Goal: Find contact information: Find contact information

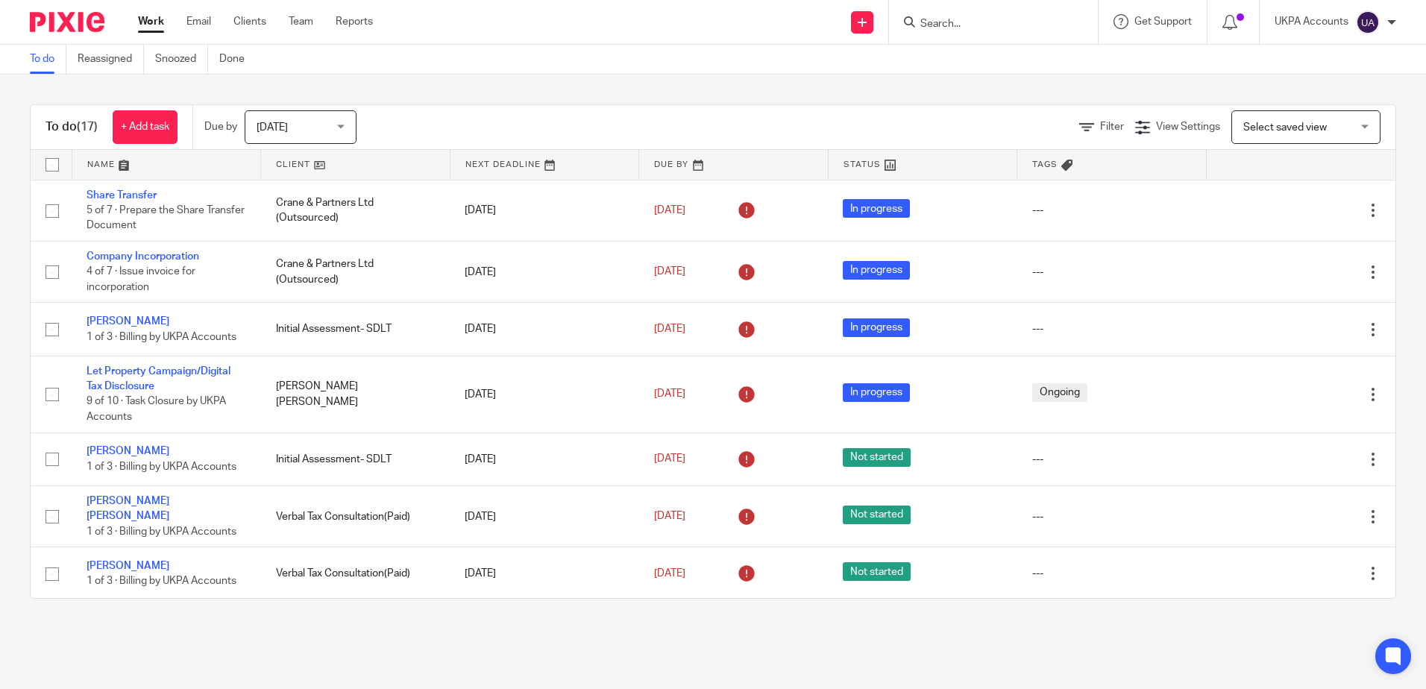
click at [954, 23] on input "Search" at bounding box center [986, 24] width 134 height 13
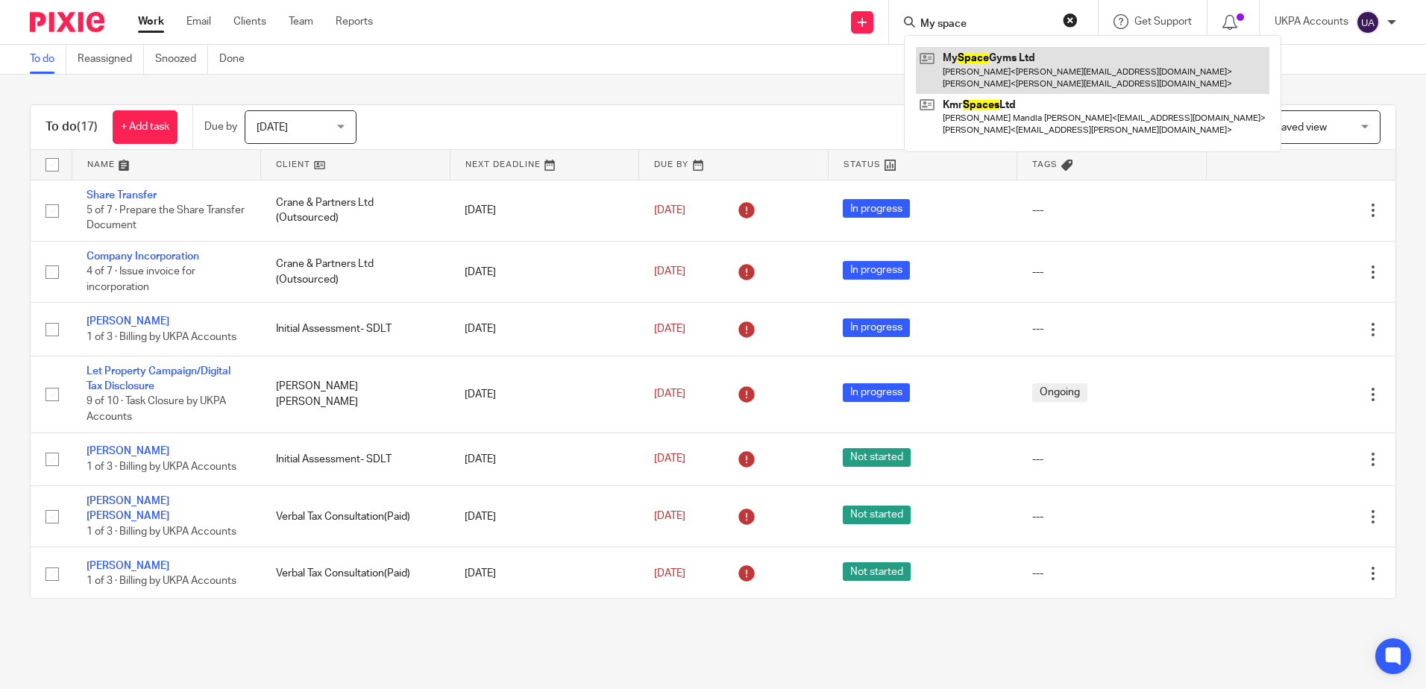
type input "My space"
click at [1015, 72] on link at bounding box center [1093, 70] width 354 height 46
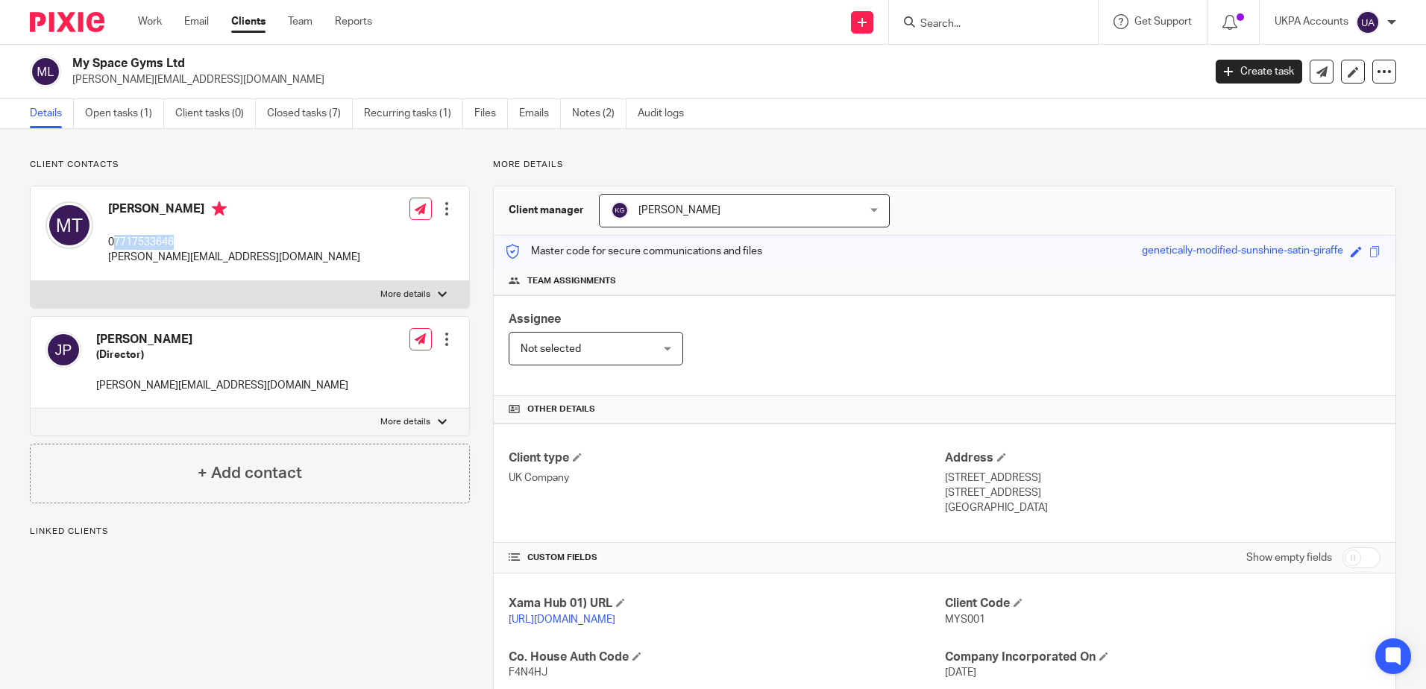
drag, startPoint x: 116, startPoint y: 237, endPoint x: 186, endPoint y: 241, distance: 70.3
click at [189, 241] on p "07717533646" at bounding box center [234, 242] width 252 height 15
copy p "7717533646"
